Goal: Task Accomplishment & Management: Complete application form

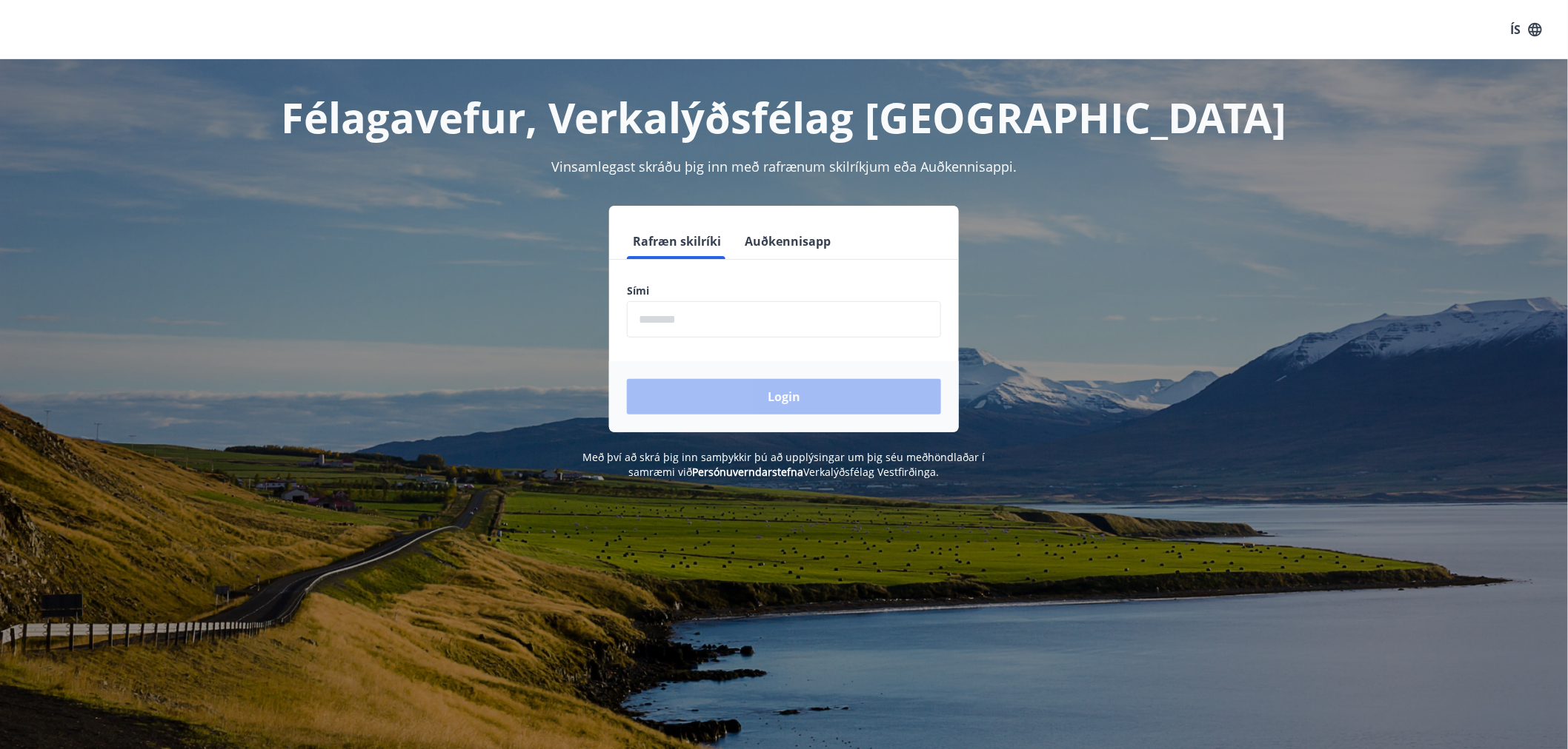
click at [712, 314] on input "phone" at bounding box center [784, 319] width 315 height 36
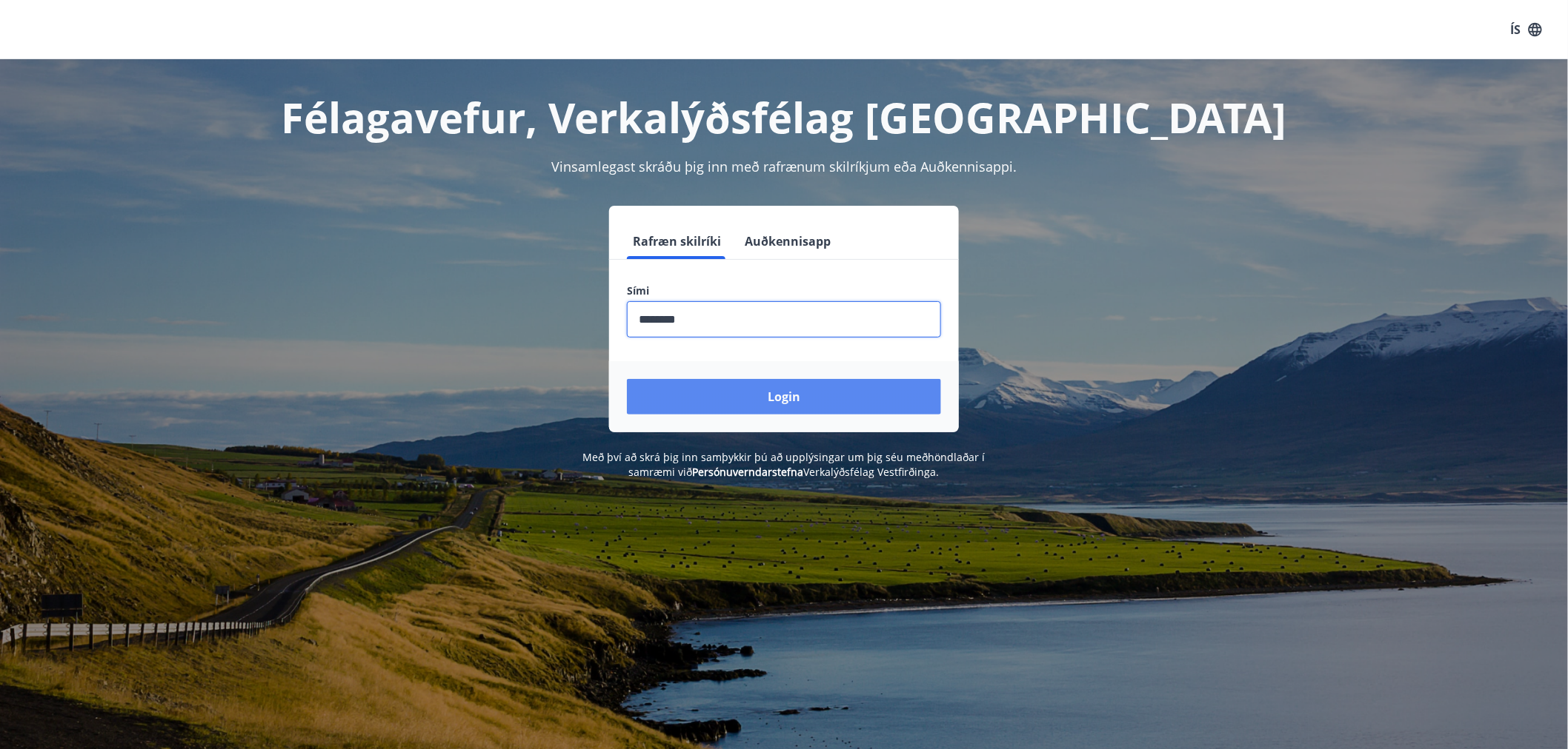
type input "********"
click at [818, 388] on button "Login" at bounding box center [784, 397] width 315 height 36
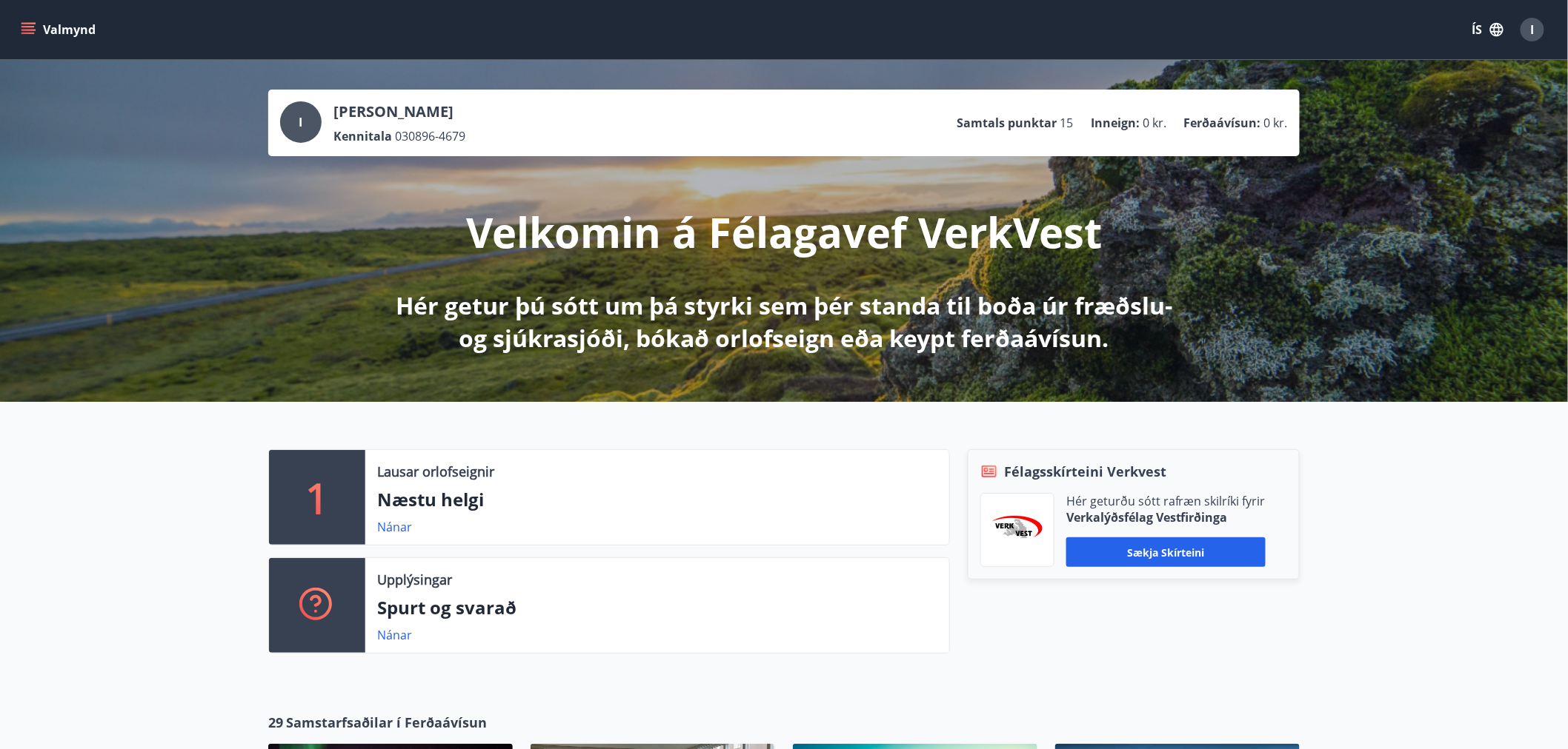
click at [27, 24] on icon "menu" at bounding box center [28, 29] width 15 height 15
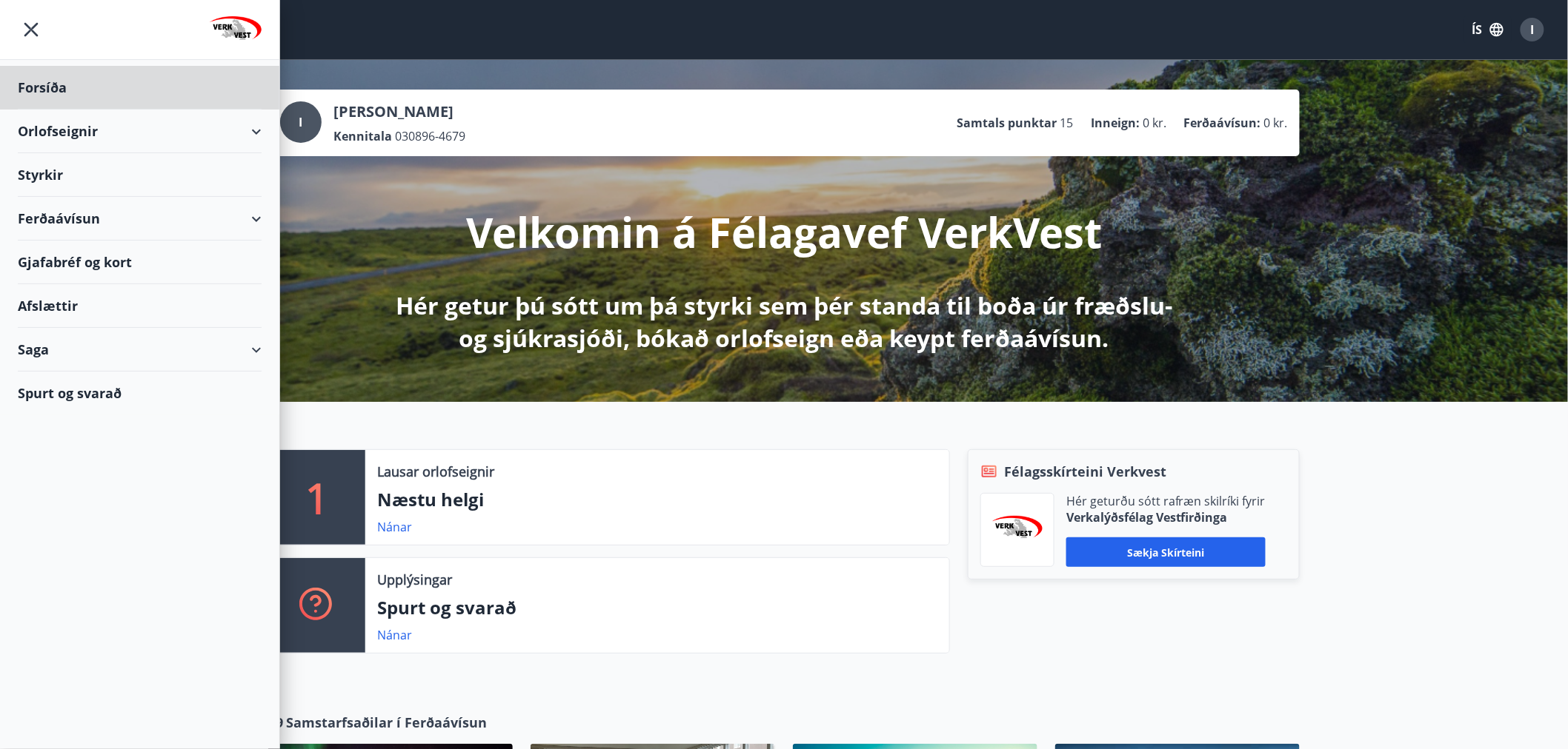
click at [34, 175] on div "Styrkir" at bounding box center [140, 175] width 244 height 43
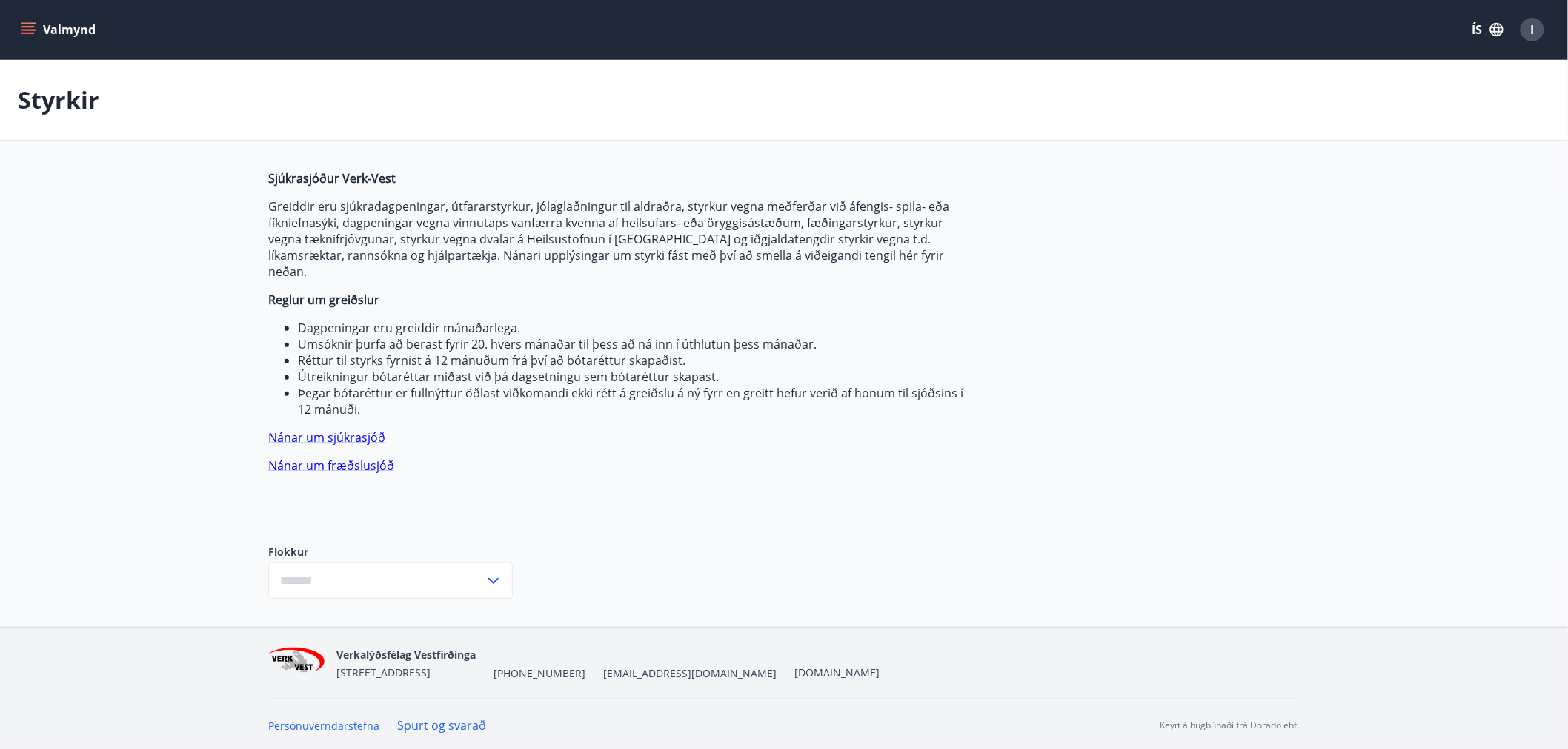
type input "***"
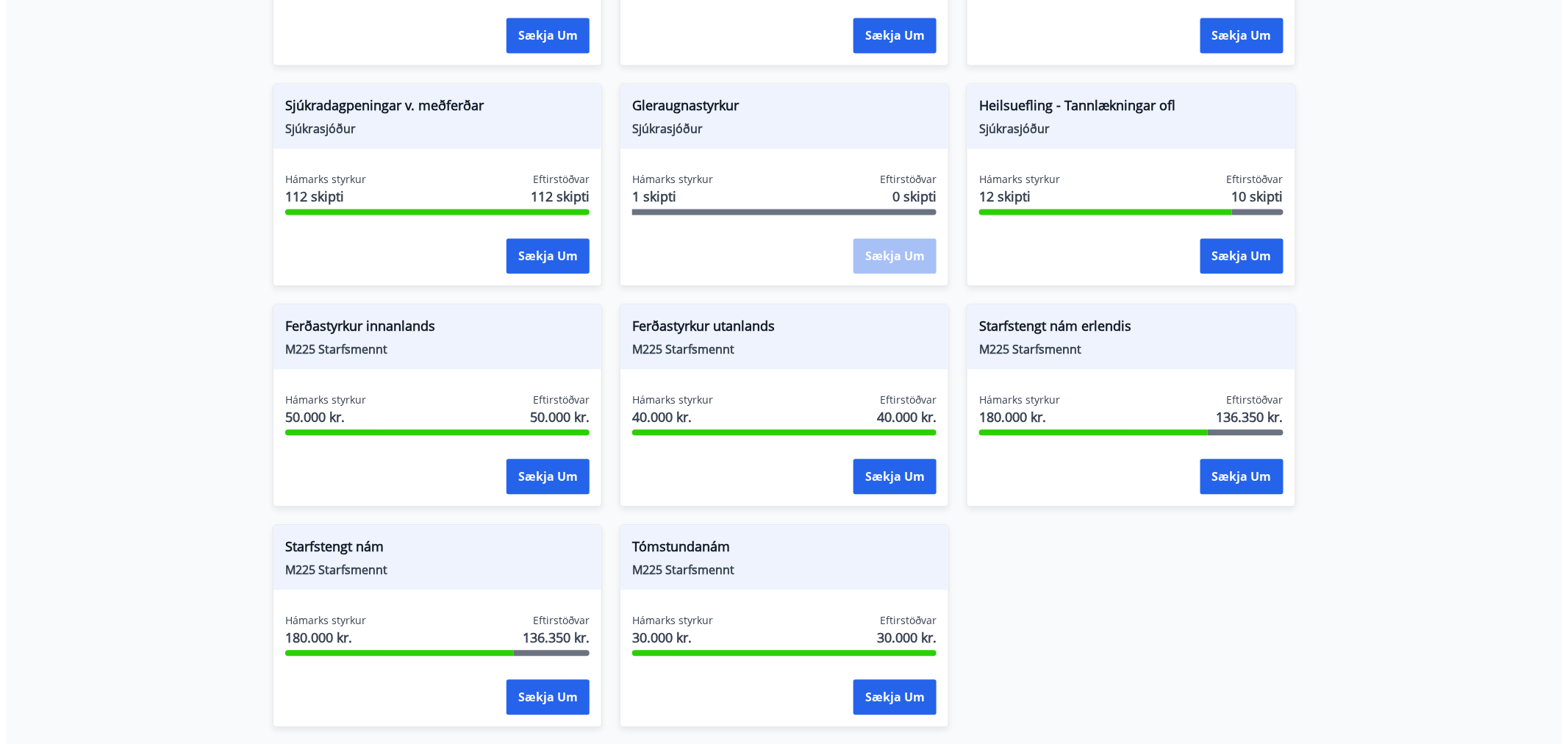
scroll to position [1225, 0]
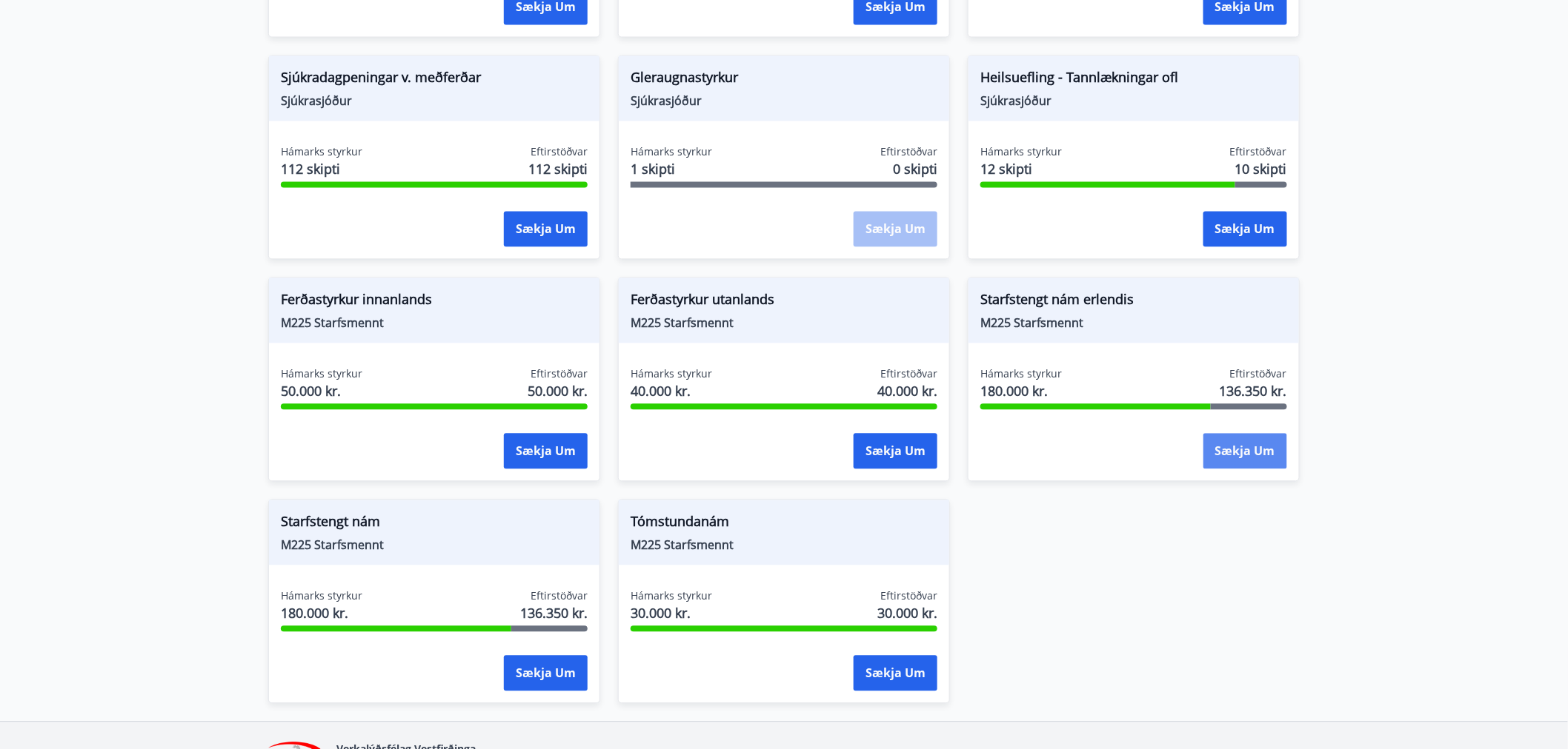
click at [1246, 437] on button "Sækja um" at bounding box center [1245, 451] width 84 height 36
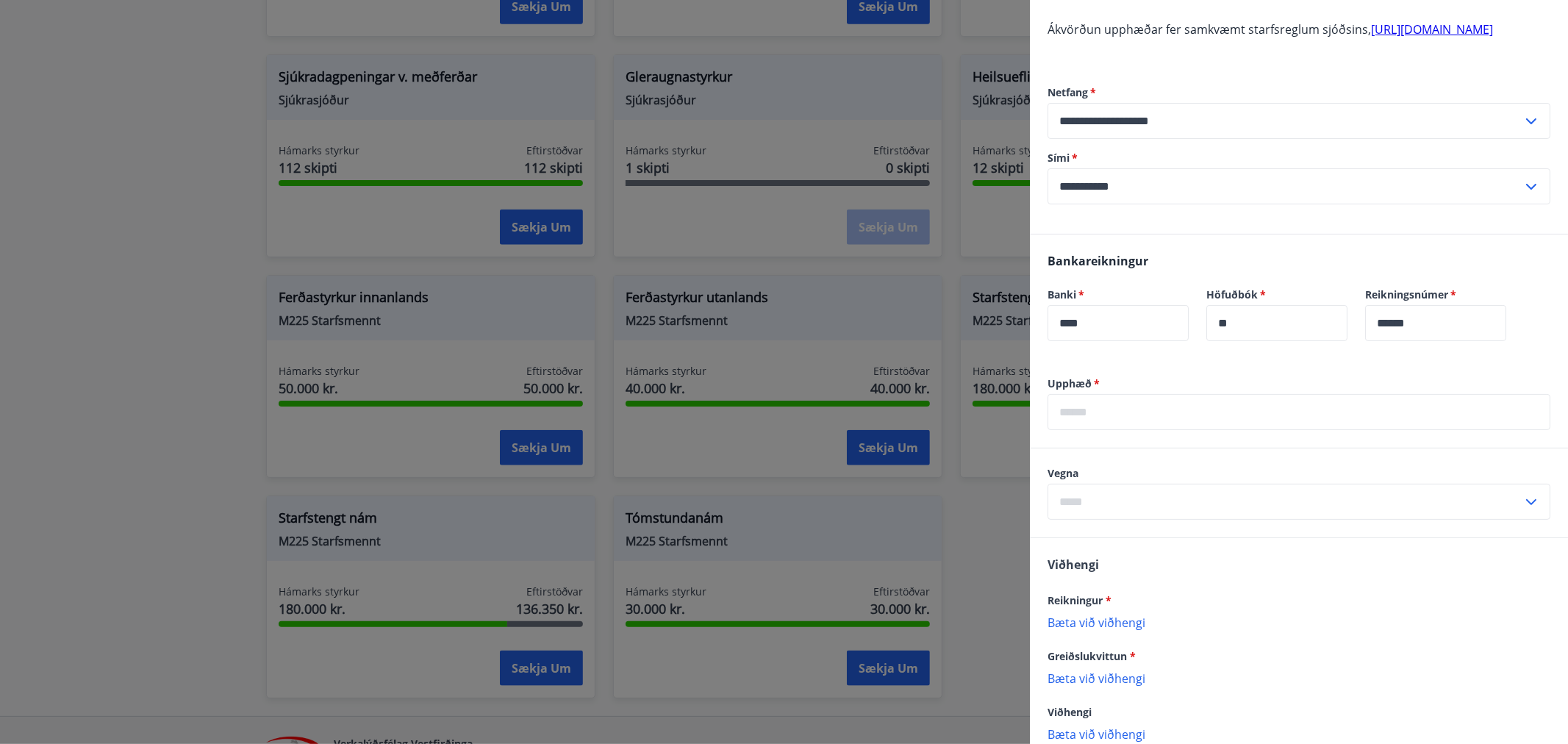
scroll to position [163, 0]
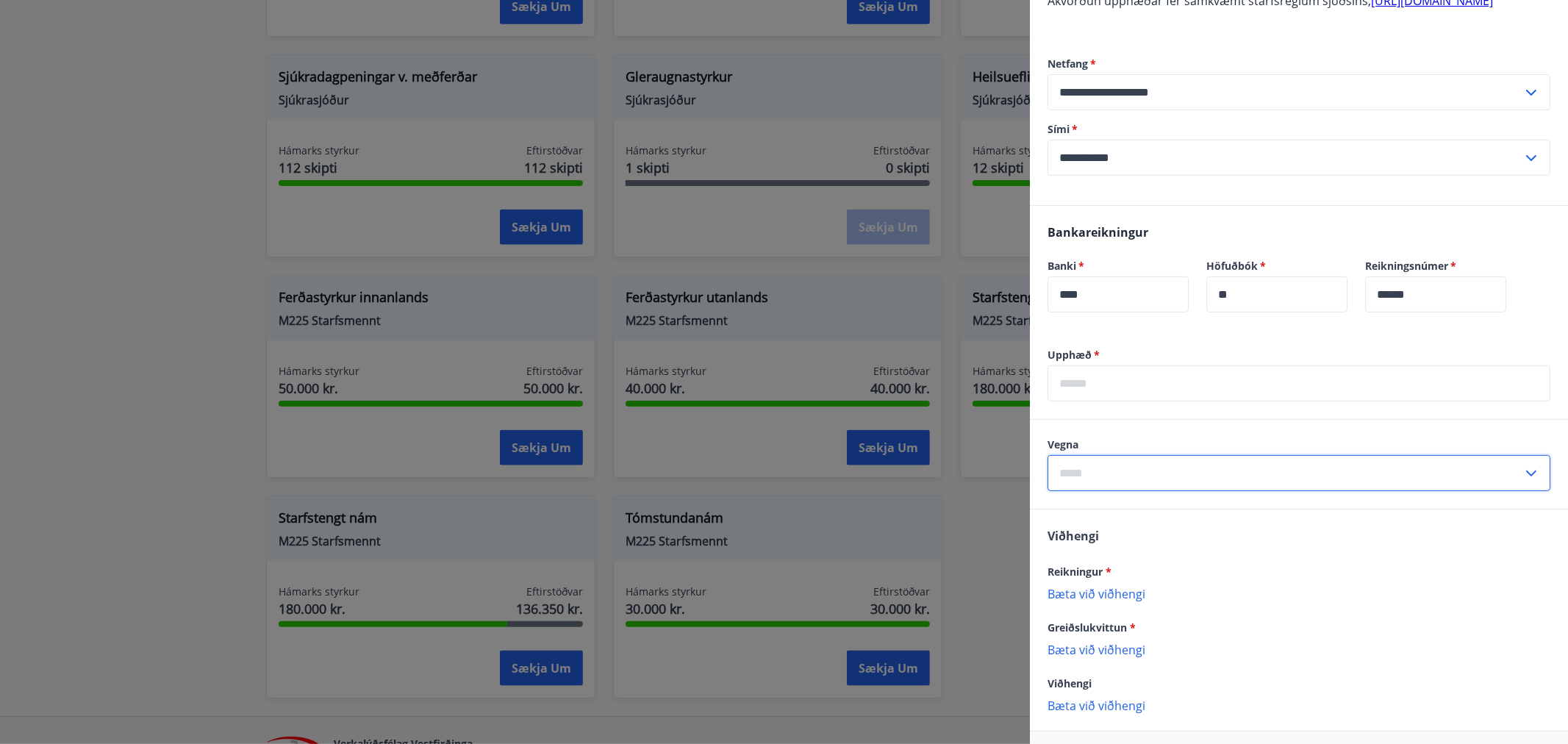
click at [1083, 488] on input "text" at bounding box center [1285, 473] width 475 height 36
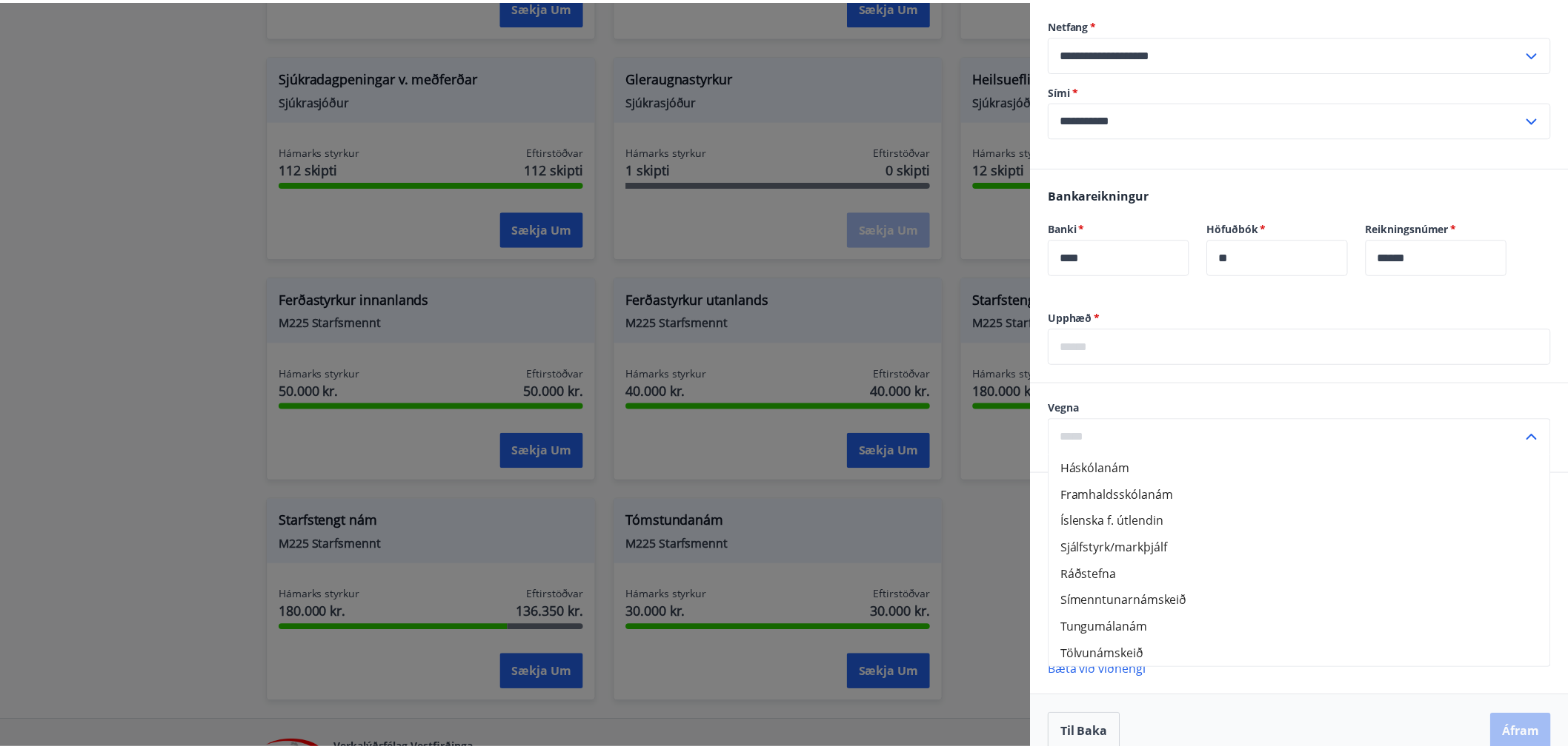
scroll to position [241, 0]
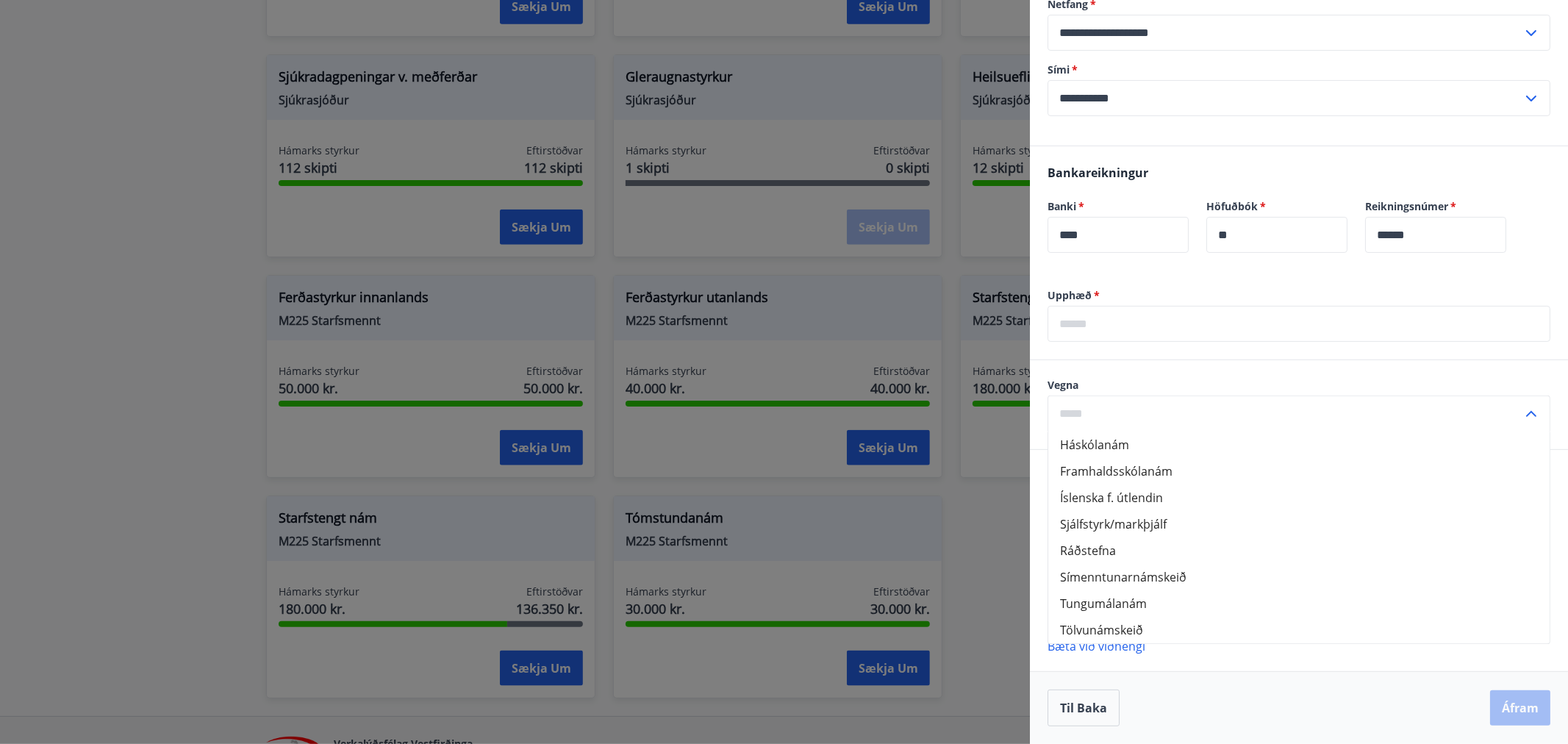
click at [1180, 406] on input "text" at bounding box center [1285, 413] width 475 height 36
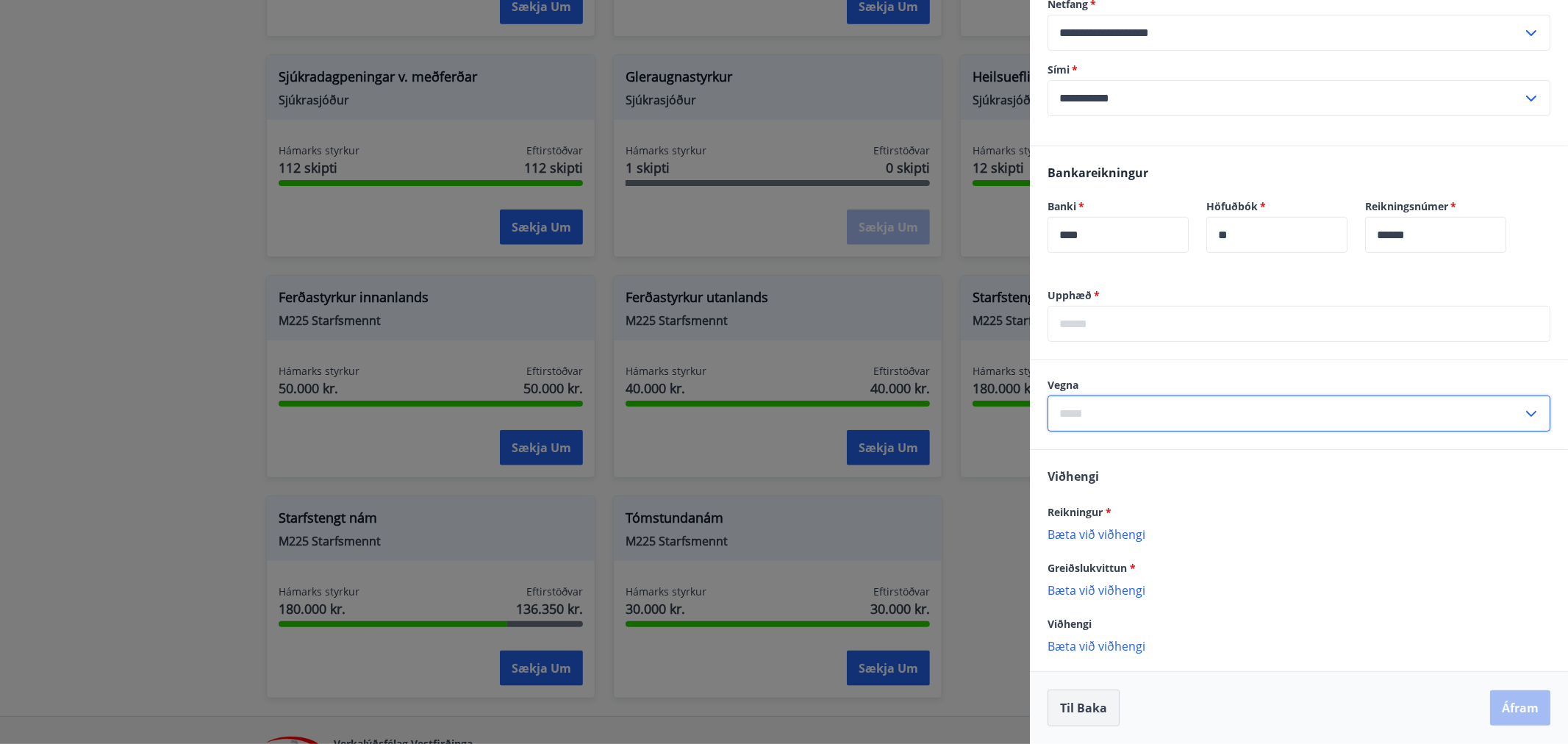
click at [1085, 705] on button "Til baka" at bounding box center [1083, 709] width 72 height 37
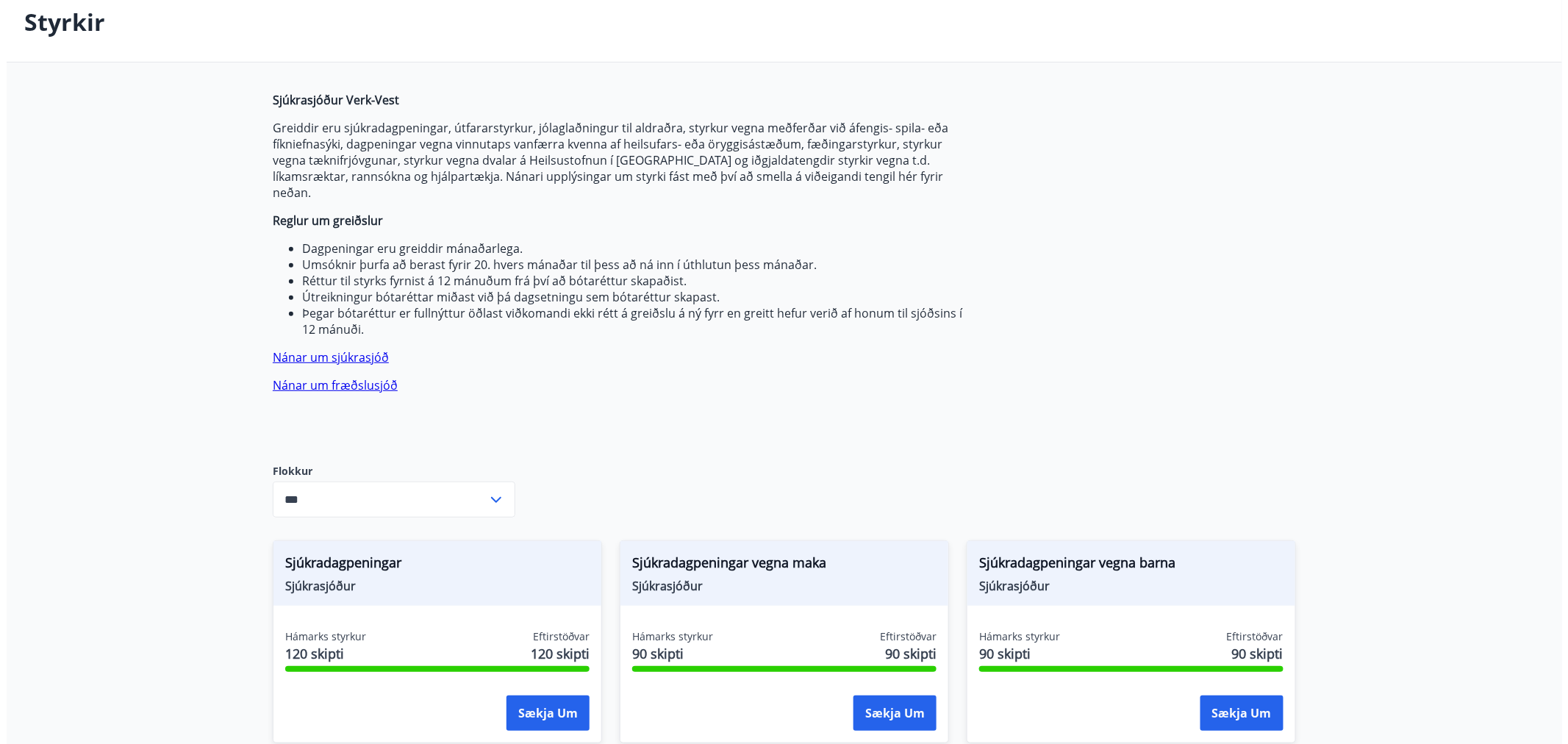
scroll to position [0, 0]
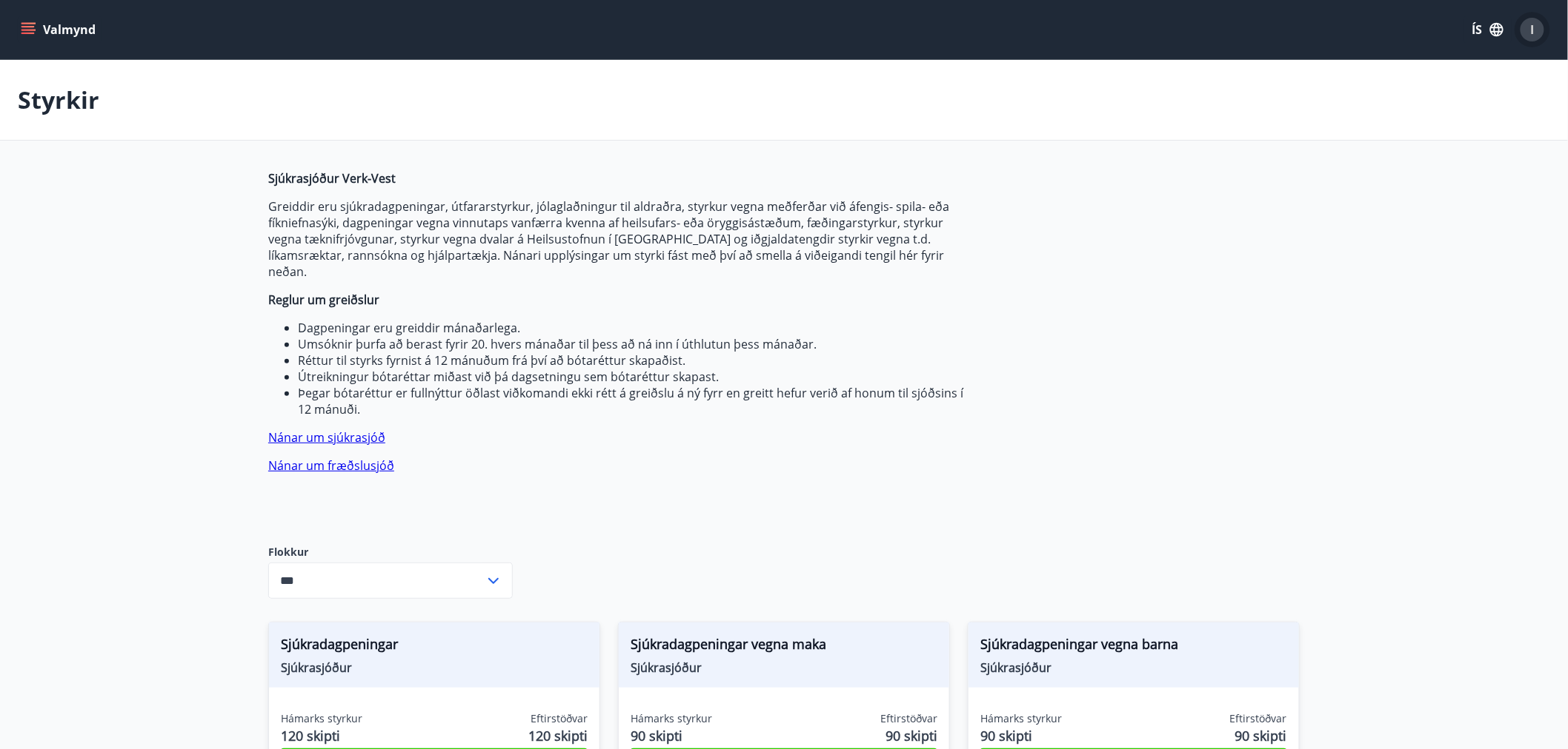
click at [1535, 27] on div "I" at bounding box center [1532, 29] width 24 height 24
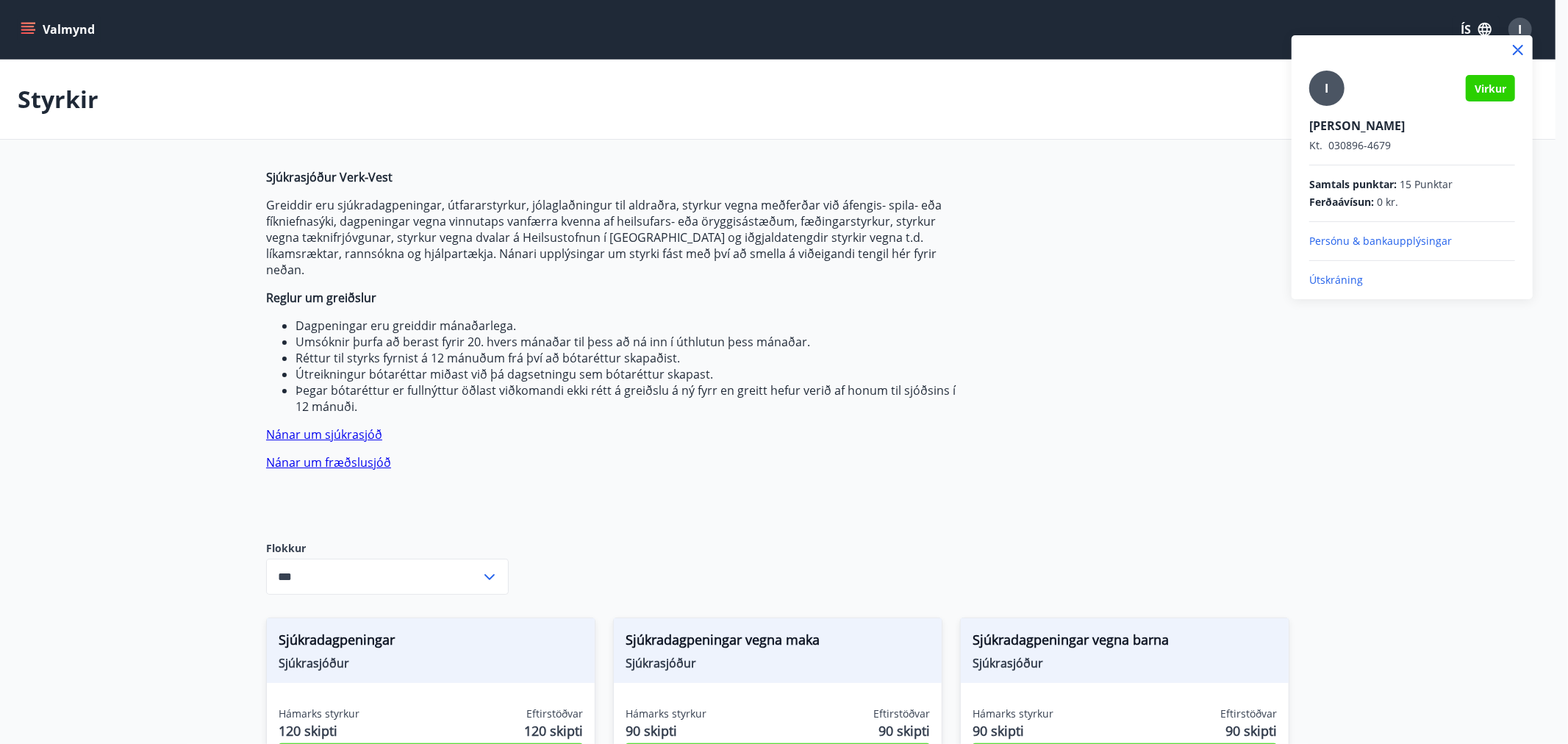
click at [1319, 275] on p "Útskráning" at bounding box center [1412, 280] width 206 height 15
